Goal: Task Accomplishment & Management: Use online tool/utility

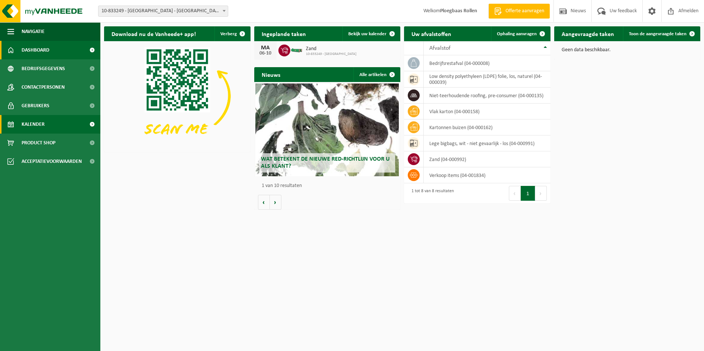
click at [56, 126] on link "Kalender" at bounding box center [50, 124] width 100 height 19
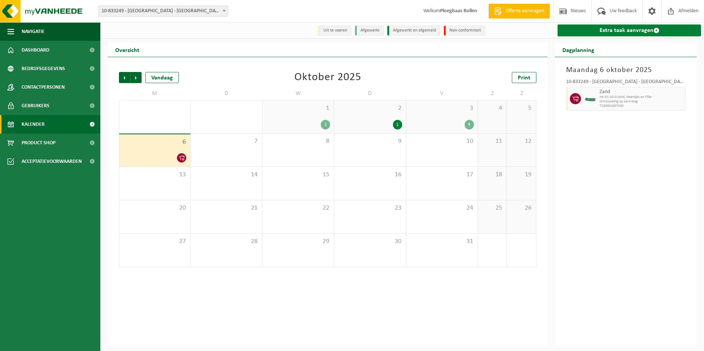
click at [639, 32] on link "Extra taak aanvragen" at bounding box center [628, 31] width 143 height 12
